Goal: Find specific page/section: Find specific page/section

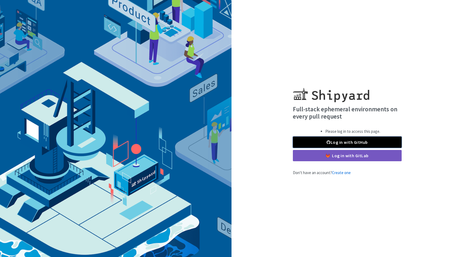
click at [336, 144] on link "Log in with GitHub" at bounding box center [347, 141] width 109 height 11
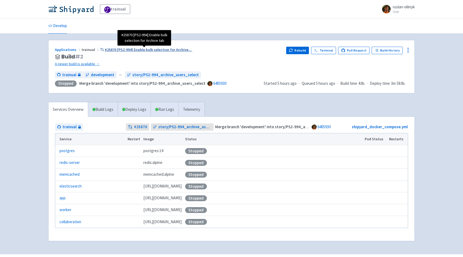
click at [159, 51] on span "#25870 [PS2-994] Enable bulk selection for Archive ..." at bounding box center [148, 49] width 87 height 5
